Goal: Entertainment & Leisure: Consume media (video, audio)

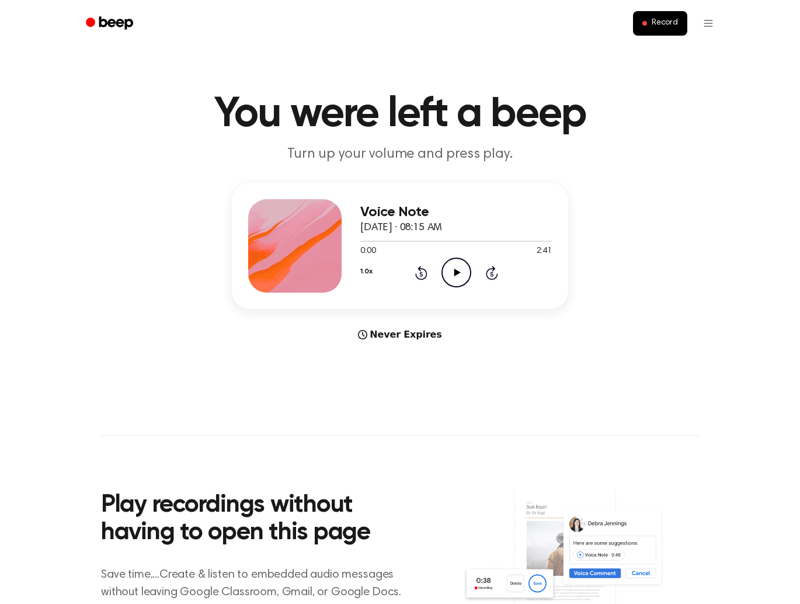
click at [457, 274] on icon "Play Audio" at bounding box center [456, 272] width 30 height 30
click at [491, 272] on icon at bounding box center [491, 274] width 3 height 5
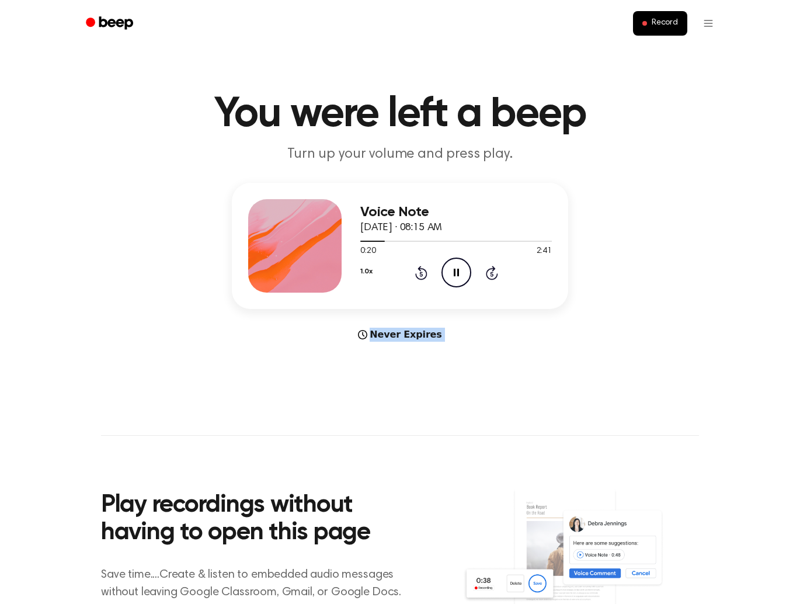
click at [491, 272] on icon at bounding box center [491, 274] width 3 height 5
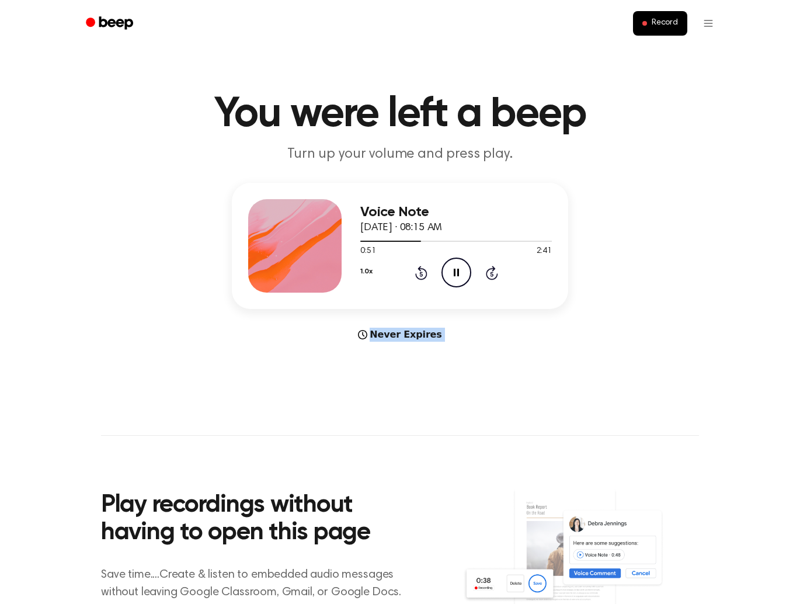
click at [491, 272] on icon at bounding box center [491, 274] width 3 height 5
click at [416, 275] on icon at bounding box center [421, 273] width 12 height 14
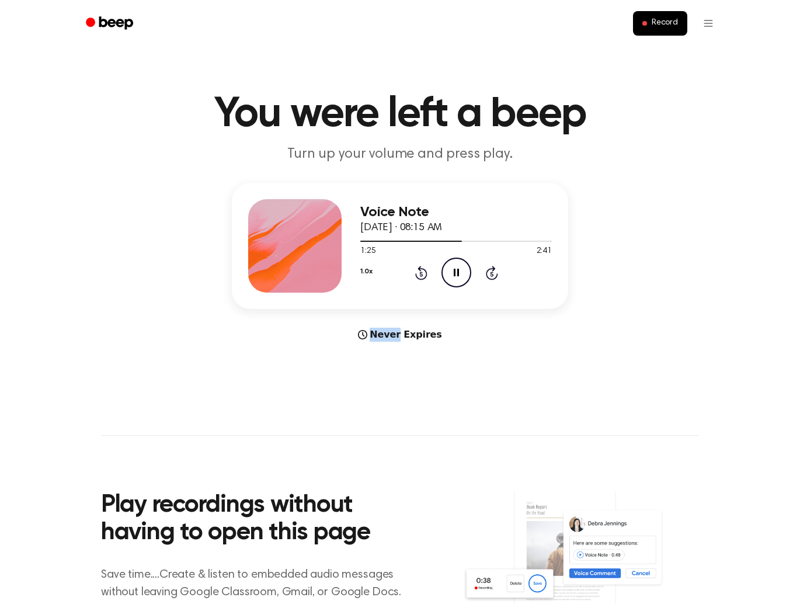
click at [420, 273] on icon at bounding box center [420, 274] width 3 height 5
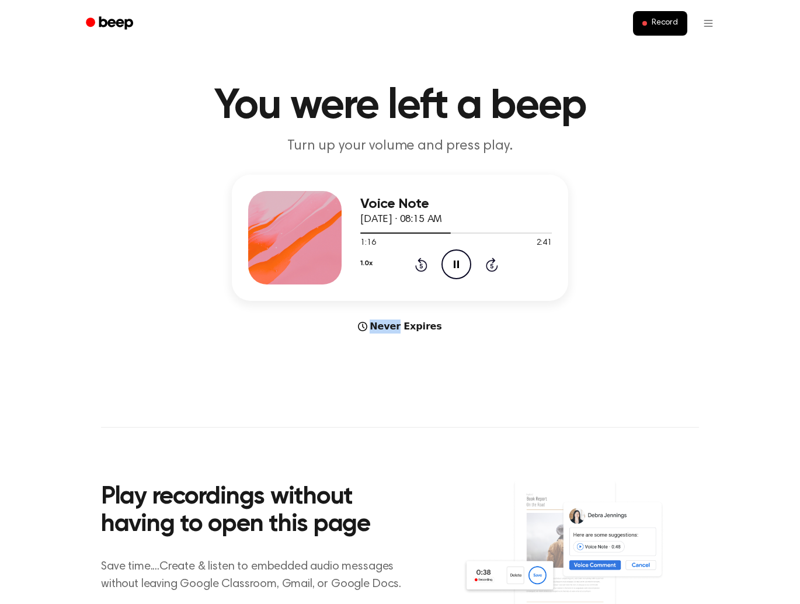
scroll to position [9, 0]
click at [424, 266] on icon at bounding box center [421, 264] width 12 height 14
click at [424, 266] on icon "Rewind 5 seconds" at bounding box center [421, 263] width 13 height 15
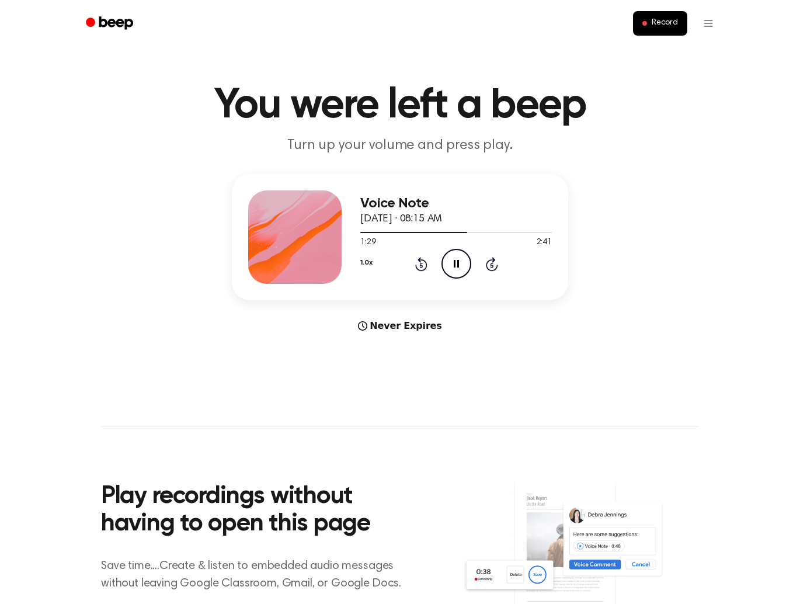
click at [424, 266] on icon "Rewind 5 seconds" at bounding box center [421, 263] width 13 height 15
click at [458, 265] on icon at bounding box center [456, 264] width 5 height 8
drag, startPoint x: 419, startPoint y: 265, endPoint x: 427, endPoint y: 265, distance: 8.2
click at [419, 265] on icon at bounding box center [420, 265] width 3 height 5
drag, startPoint x: 455, startPoint y: 266, endPoint x: 437, endPoint y: 267, distance: 18.1
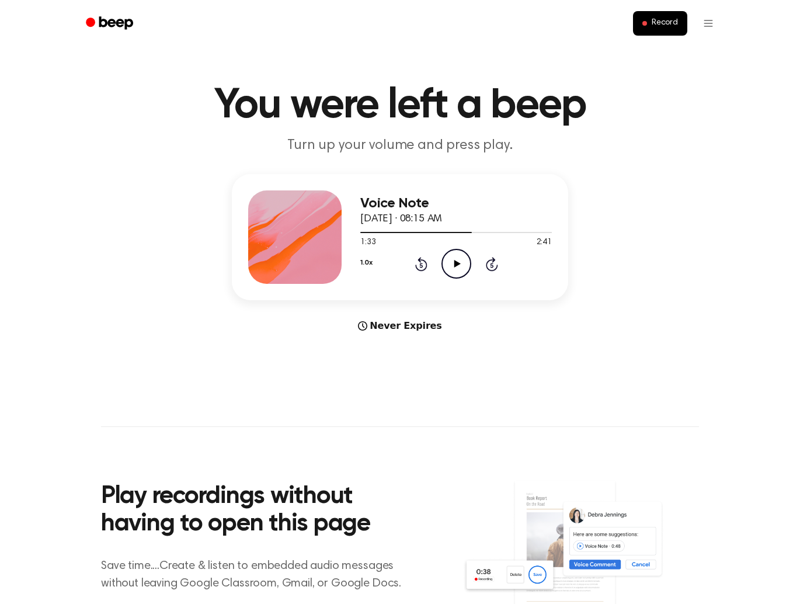
click at [455, 266] on icon at bounding box center [457, 264] width 6 height 8
click at [420, 266] on icon at bounding box center [420, 265] width 3 height 5
click at [423, 266] on icon "Rewind 5 seconds" at bounding box center [421, 263] width 13 height 15
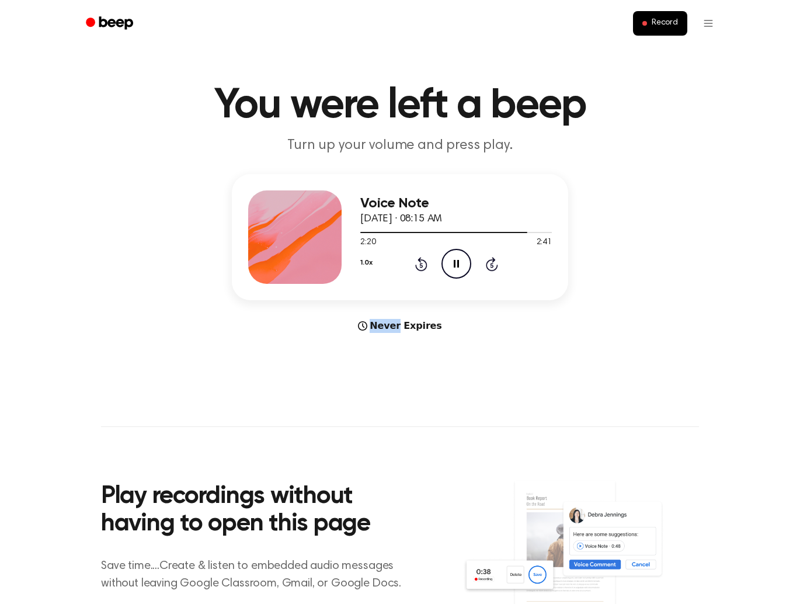
click at [423, 266] on icon "Rewind 5 seconds" at bounding box center [421, 263] width 13 height 15
click at [425, 263] on icon at bounding box center [421, 264] width 12 height 14
